Goal: Task Accomplishment & Management: Complete application form

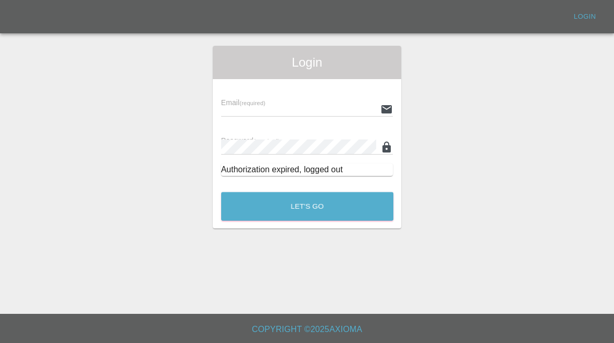
click at [242, 108] on input "text" at bounding box center [299, 108] width 156 height 15
click at [253, 173] on div "Authorization expired, logged out" at bounding box center [307, 169] width 172 height 12
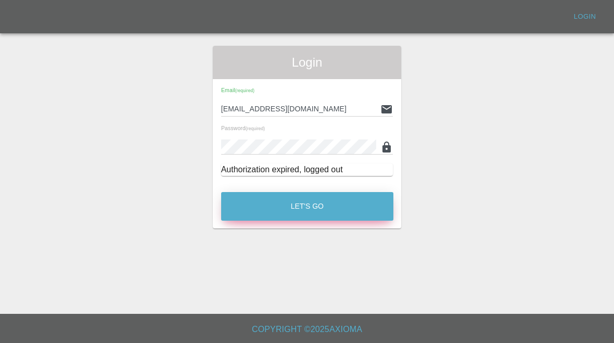
click at [270, 198] on button "Let's Go" at bounding box center [307, 206] width 172 height 29
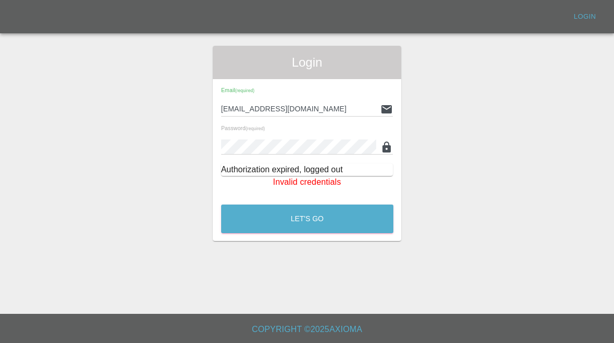
click at [348, 105] on input "[EMAIL_ADDRESS][DOMAIN_NAME]" at bounding box center [299, 108] width 156 height 15
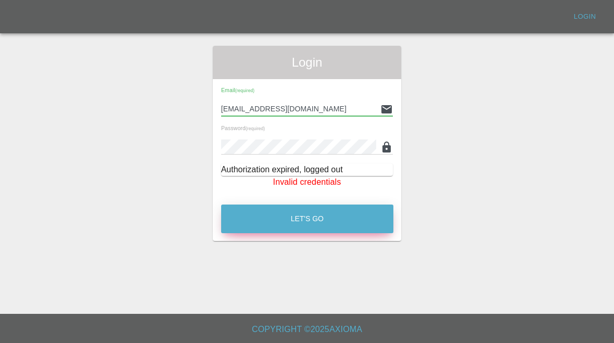
click at [362, 208] on button "Let's Go" at bounding box center [307, 218] width 172 height 29
click at [356, 216] on button "Let's Go" at bounding box center [307, 218] width 172 height 29
click at [354, 213] on button "Let's Go" at bounding box center [307, 218] width 172 height 29
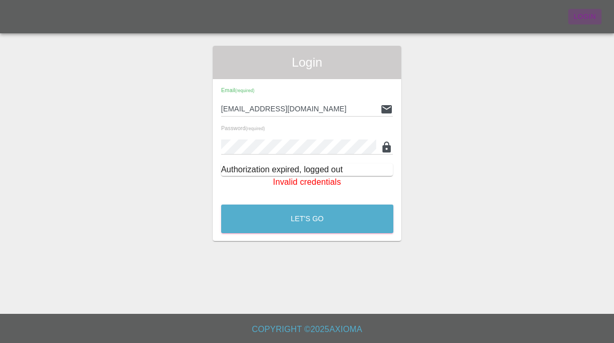
click at [598, 10] on link "Login" at bounding box center [584, 17] width 33 height 16
click at [348, 108] on input "[EMAIL_ADDRESS][DOMAIN_NAME]" at bounding box center [299, 108] width 156 height 15
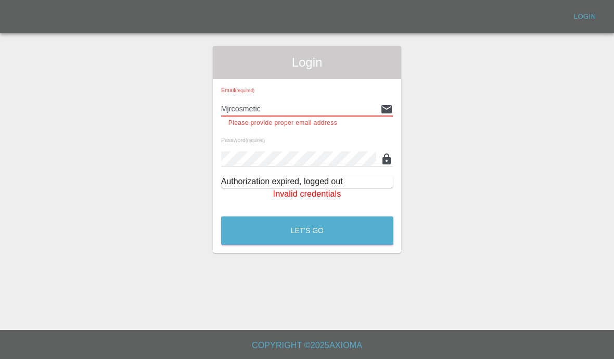
type input "Mjrcosmeti"
click at [488, 105] on div "Login Email (required) This field is required Password (required) Authorization…" at bounding box center [307, 149] width 613 height 207
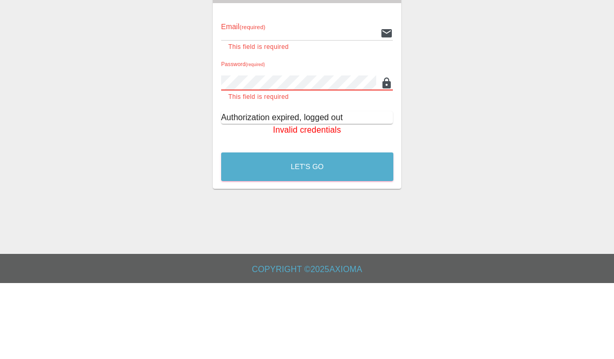
click at [303, 101] on input "text" at bounding box center [299, 108] width 156 height 15
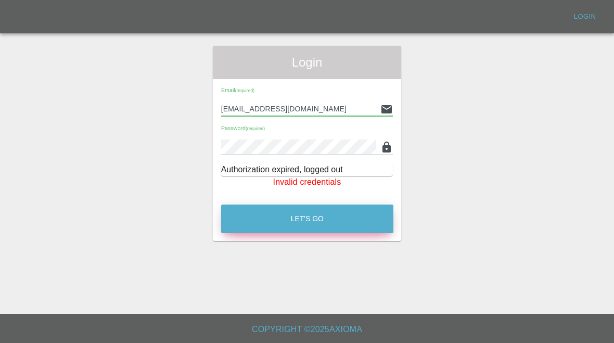
click at [348, 213] on button "Let's Go" at bounding box center [307, 218] width 172 height 29
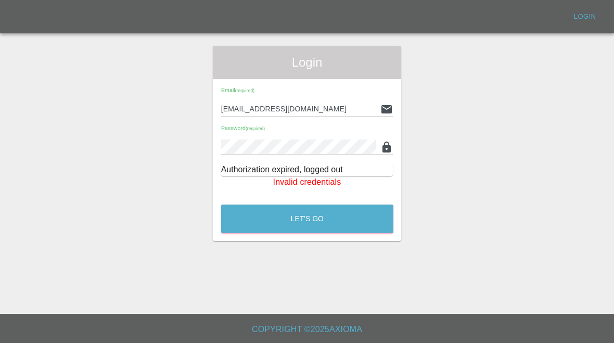
click at [351, 102] on input "[EMAIL_ADDRESS][DOMAIN_NAME]" at bounding box center [299, 108] width 156 height 15
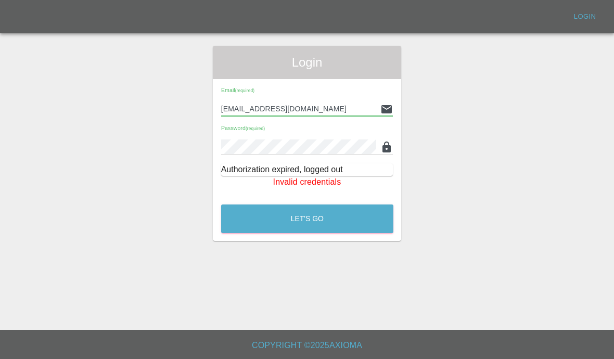
click at [365, 94] on div "Email (required) [EMAIL_ADDRESS][DOMAIN_NAME]" at bounding box center [307, 101] width 172 height 29
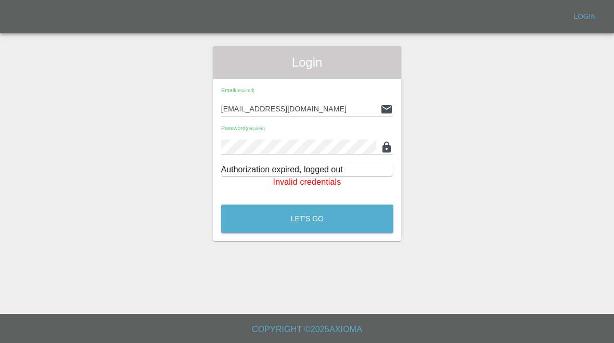
click at [338, 115] on input "[EMAIL_ADDRESS][DOMAIN_NAME]" at bounding box center [299, 108] width 156 height 15
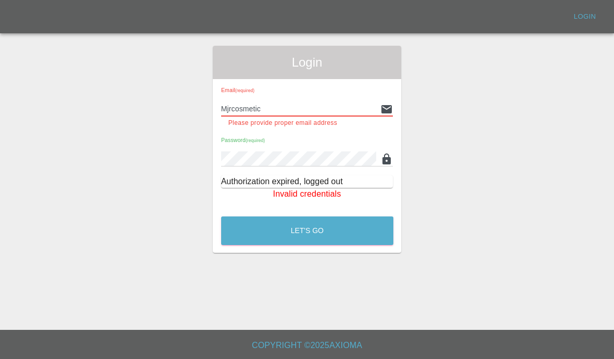
type input "Mjrcosmeti"
click at [430, 113] on div "Login Email (required) This field is required Password (required) Authorization…" at bounding box center [307, 149] width 613 height 207
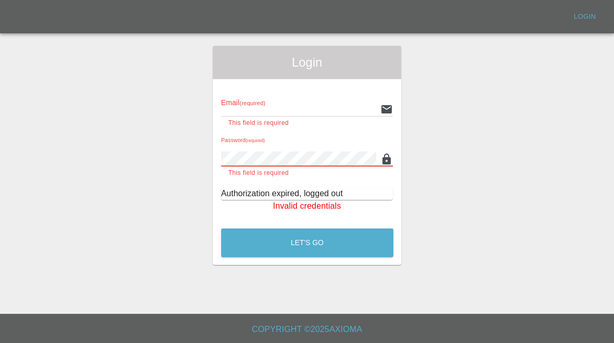
type input "[EMAIL_ADDRESS][DOMAIN_NAME]"
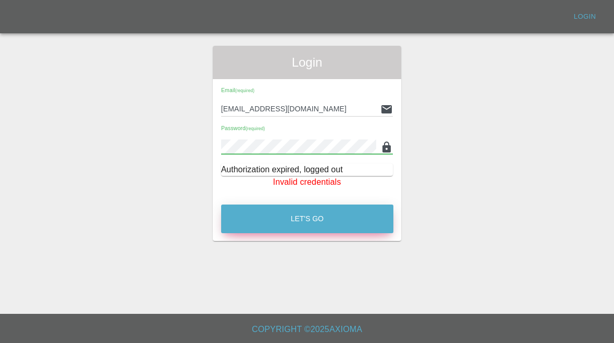
click at [323, 224] on button "Let's Go" at bounding box center [307, 218] width 172 height 29
click at [346, 210] on button "Let's Go" at bounding box center [307, 218] width 172 height 29
click at [348, 215] on button "Let's Go" at bounding box center [307, 218] width 172 height 29
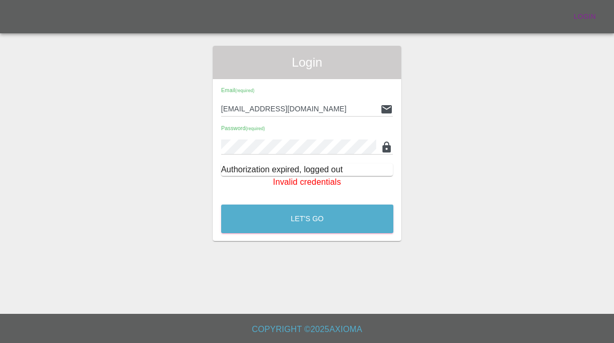
click at [584, 20] on link "Login" at bounding box center [584, 17] width 33 height 16
